Goal: Task Accomplishment & Management: Manage account settings

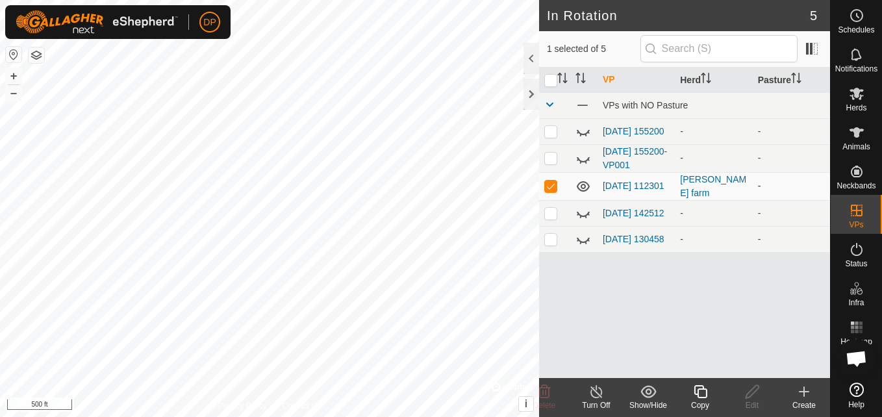
click at [550, 184] on p-checkbox at bounding box center [550, 186] width 13 height 10
checkbox input "false"
click at [612, 181] on link "[DATE] 112301" at bounding box center [634, 186] width 62 height 10
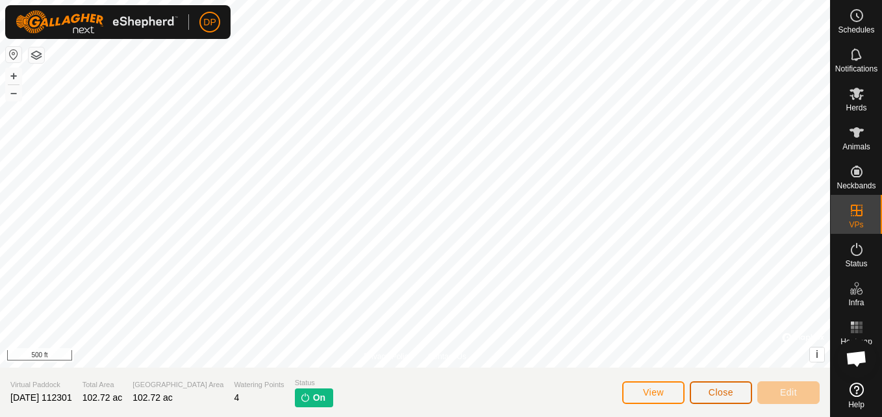
click at [717, 385] on button "Close" at bounding box center [721, 392] width 62 height 23
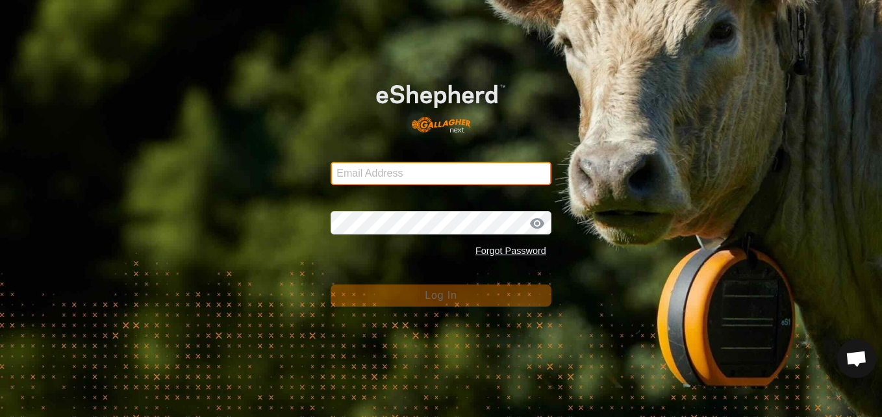
type input "[EMAIL_ADDRESS][DOMAIN_NAME]"
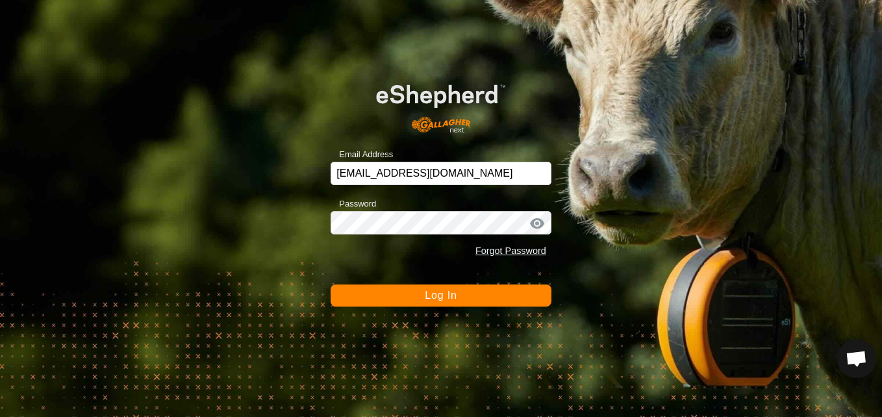
drag, startPoint x: 522, startPoint y: 419, endPoint x: 335, endPoint y: 331, distance: 207.2
click at [321, 325] on div "Email Address [EMAIL_ADDRESS][DOMAIN_NAME] Password Forgot Password Log In" at bounding box center [441, 208] width 882 height 417
click at [536, 221] on div at bounding box center [536, 223] width 19 height 13
click at [498, 295] on button "Log In" at bounding box center [441, 295] width 221 height 22
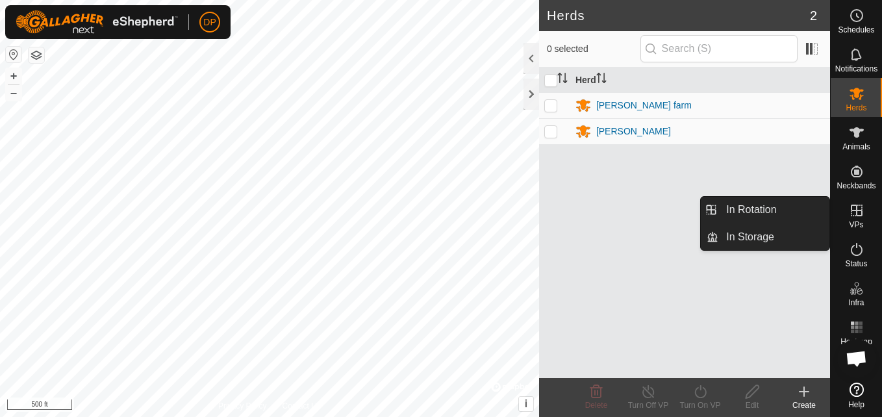
drag, startPoint x: 833, startPoint y: 208, endPoint x: 860, endPoint y: 210, distance: 26.7
click at [860, 210] on icon at bounding box center [857, 211] width 12 height 12
click at [820, 206] on link "In Rotation" at bounding box center [773, 210] width 111 height 26
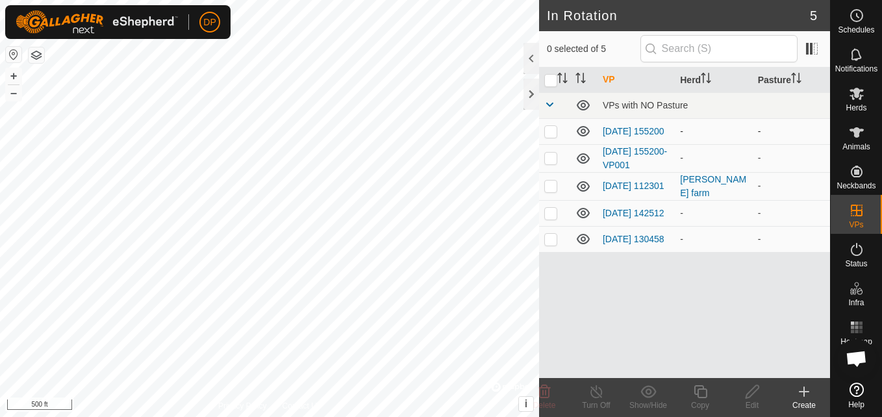
click at [581, 133] on icon at bounding box center [583, 131] width 13 height 10
click at [583, 156] on icon at bounding box center [583, 158] width 13 height 10
click at [583, 242] on icon at bounding box center [583, 239] width 13 height 10
click at [584, 214] on icon at bounding box center [583, 213] width 13 height 10
click at [584, 214] on icon at bounding box center [583, 213] width 16 height 16
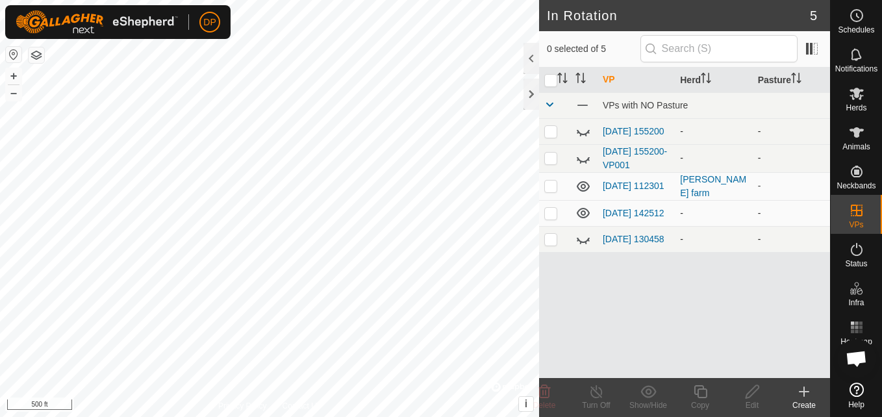
click at [584, 214] on icon at bounding box center [583, 213] width 13 height 10
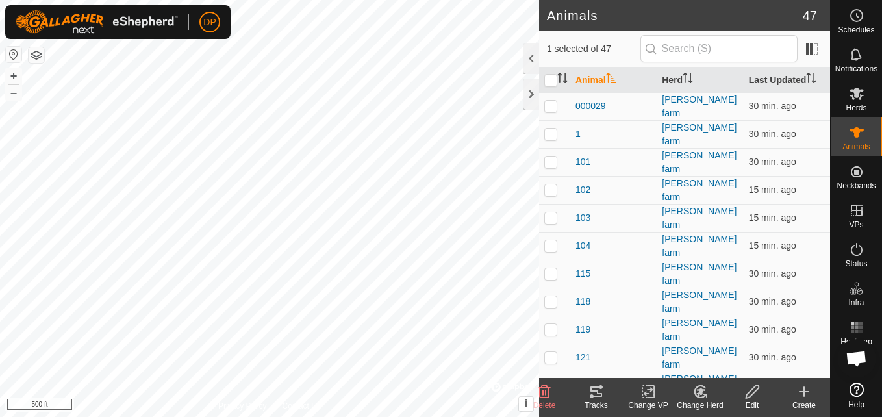
click at [596, 394] on icon at bounding box center [596, 392] width 16 height 16
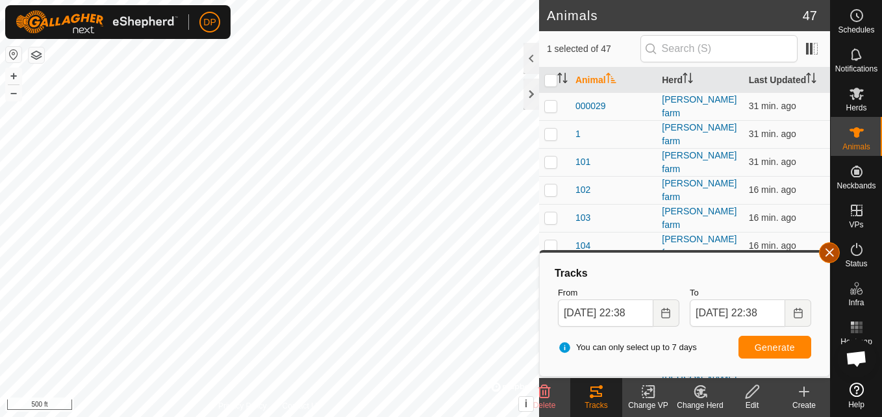
click at [829, 251] on button "button" at bounding box center [829, 252] width 21 height 21
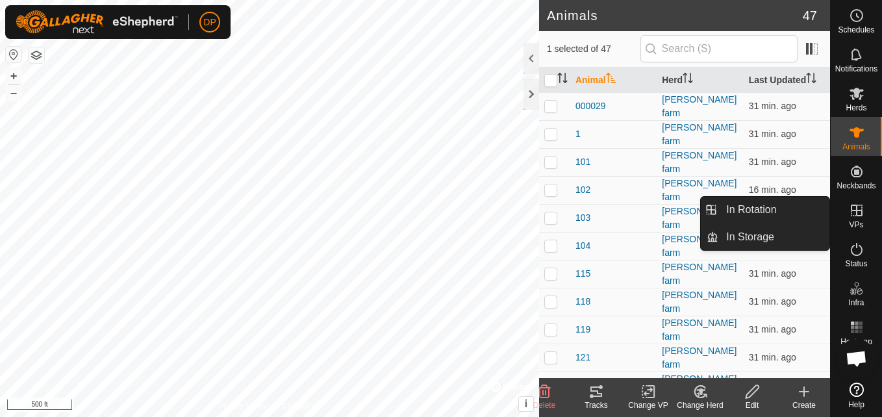
click at [860, 211] on icon at bounding box center [857, 211] width 12 height 12
click at [812, 209] on link "In Rotation" at bounding box center [773, 210] width 111 height 26
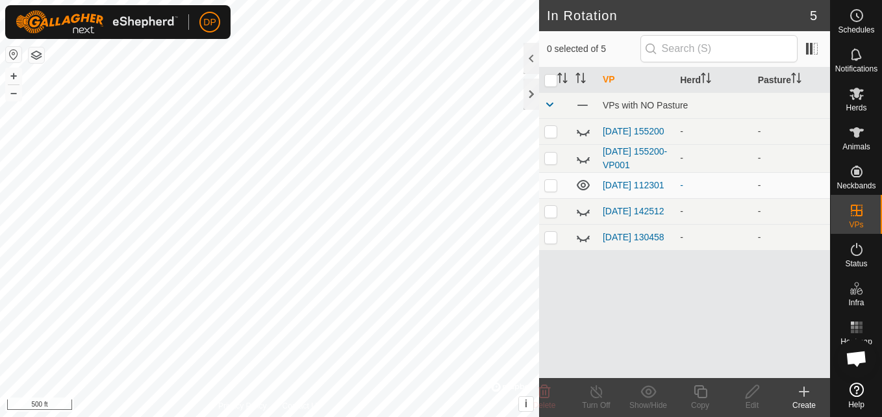
scroll to position [1352, 0]
